Goal: Information Seeking & Learning: Compare options

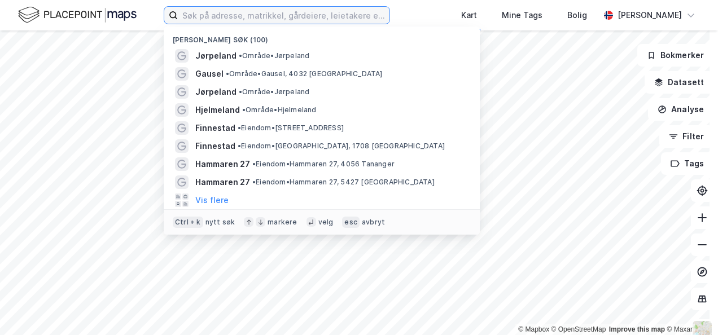
click at [215, 17] on input at bounding box center [284, 15] width 212 height 17
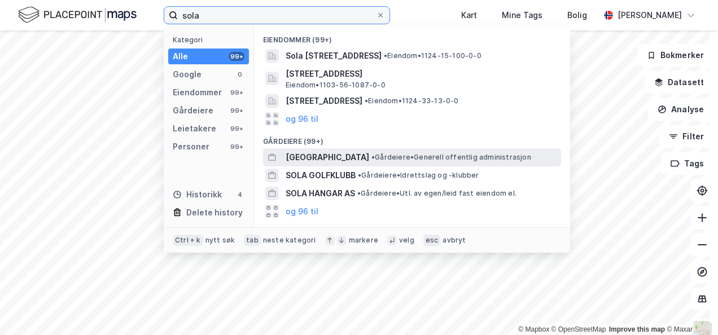
type input "sola"
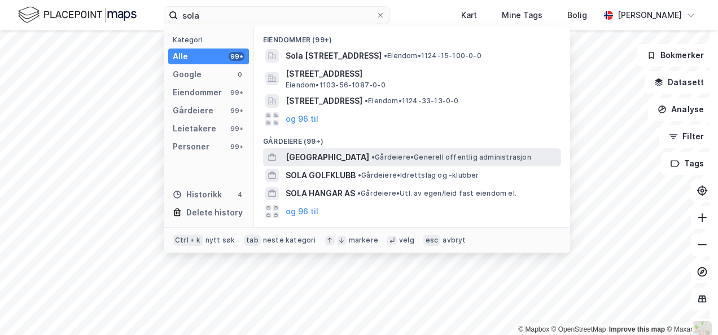
click at [305, 158] on span "[GEOGRAPHIC_DATA]" at bounding box center [328, 158] width 84 height 14
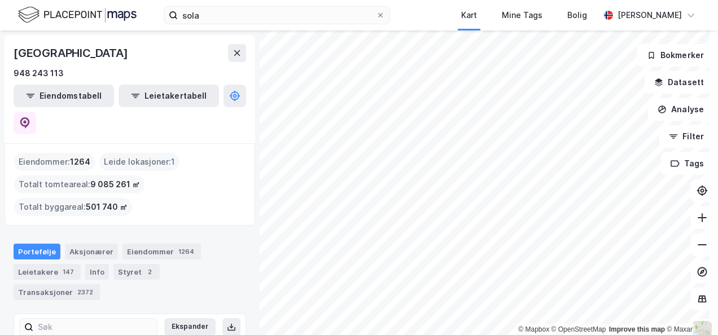
click at [423, 25] on div "sola Kart Mine Tags Bolig [PERSON_NAME] © Mapbox © OpenStreetMap Improve this m…" at bounding box center [359, 167] width 718 height 335
click at [435, 5] on div "sola Kart Mine Tags Bolig [PERSON_NAME] © Mapbox © OpenStreetMap Improve this m…" at bounding box center [359, 167] width 718 height 335
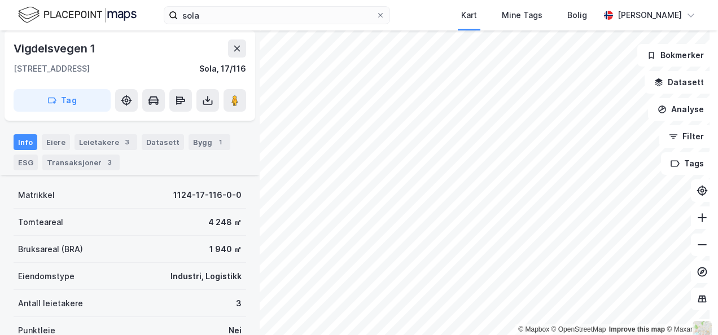
scroll to position [60, 0]
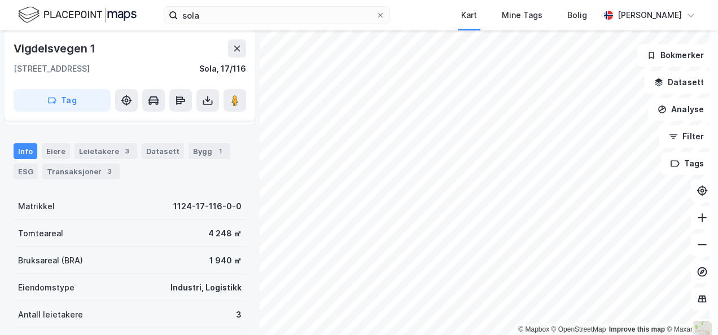
click at [245, 268] on div "© Mapbox © OpenStreetMap Improve this map © Maxar [STREET_ADDRESS] Hjemmelshave…" at bounding box center [359, 182] width 718 height 305
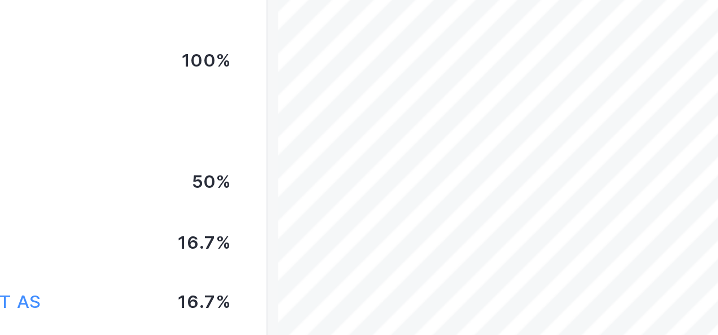
scroll to position [60, 0]
